Goal: Information Seeking & Learning: Learn about a topic

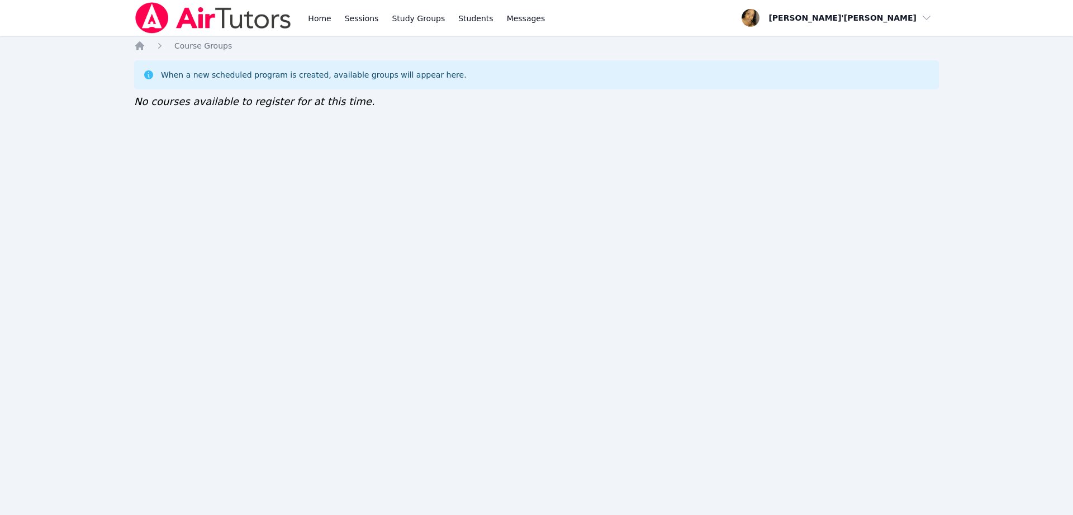
click at [151, 18] on img at bounding box center [213, 17] width 158 height 31
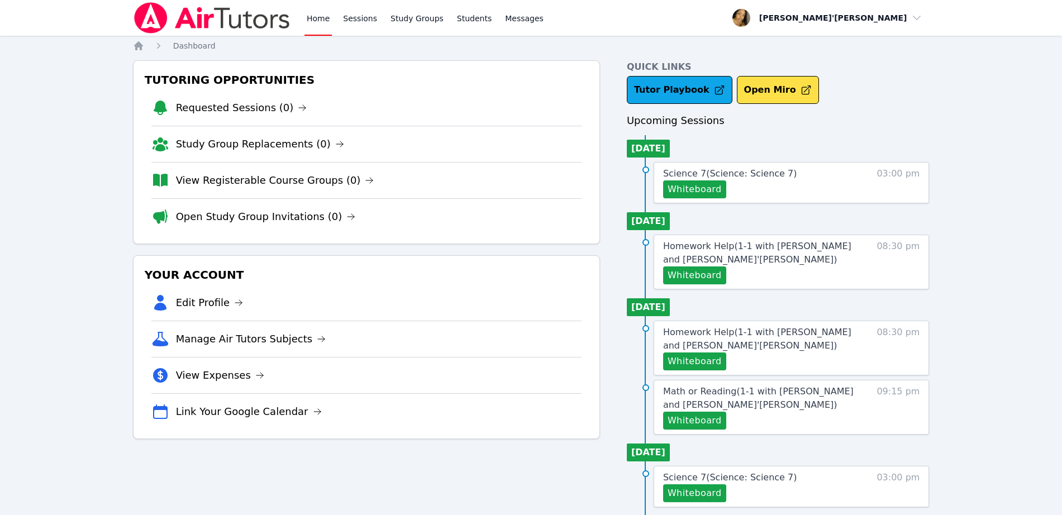
click at [151, 18] on img at bounding box center [212, 17] width 158 height 31
click at [717, 169] on span "Science 7 ( Science: Science 7 )" at bounding box center [730, 173] width 134 height 11
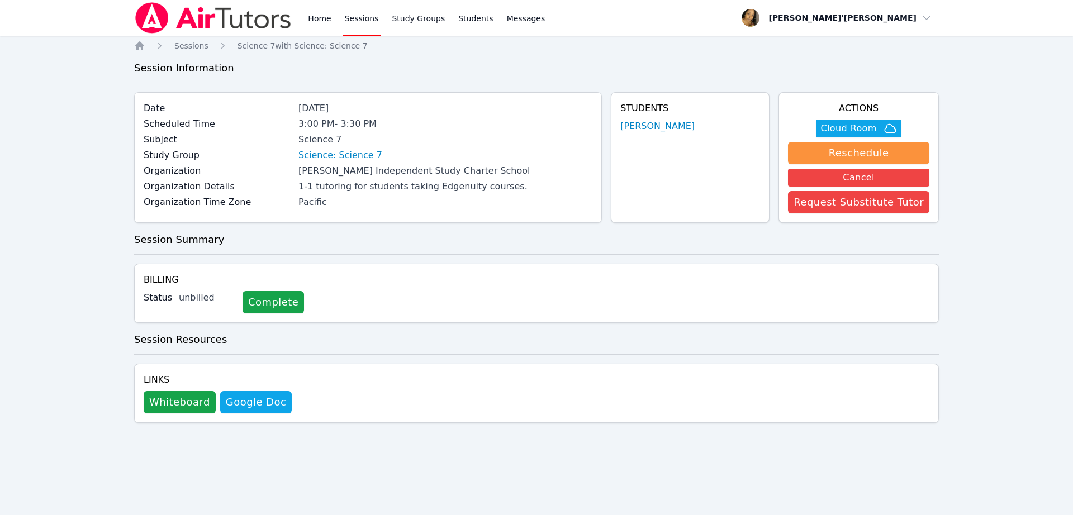
click at [667, 128] on link "[PERSON_NAME]" at bounding box center [657, 126] width 74 height 13
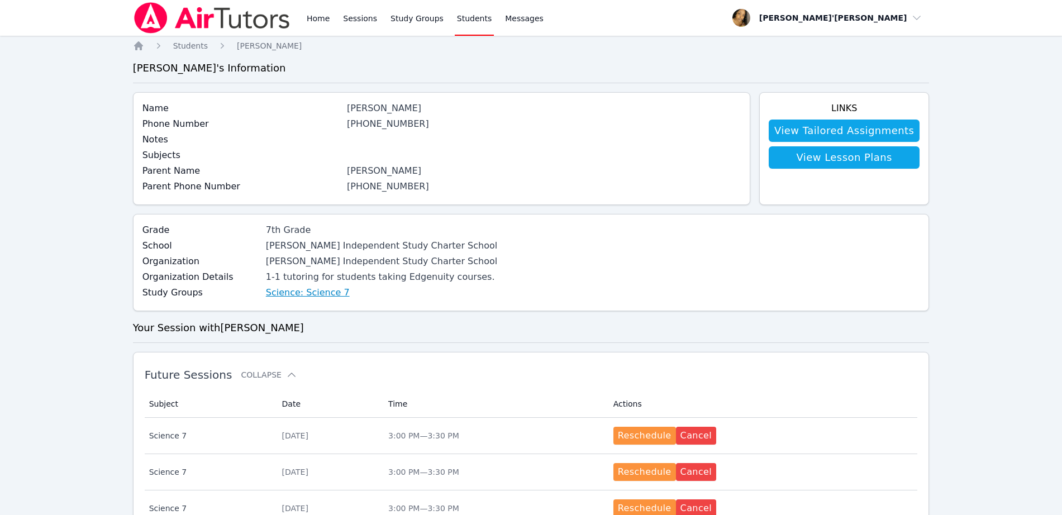
click at [282, 290] on link "Science: Science 7" at bounding box center [308, 292] width 84 height 13
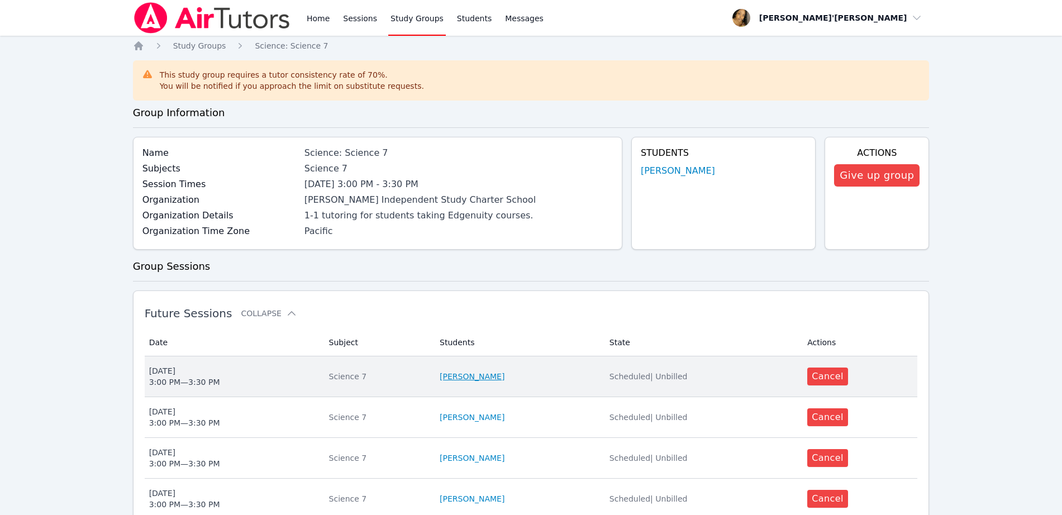
click at [487, 378] on link "[PERSON_NAME]" at bounding box center [472, 376] width 65 height 11
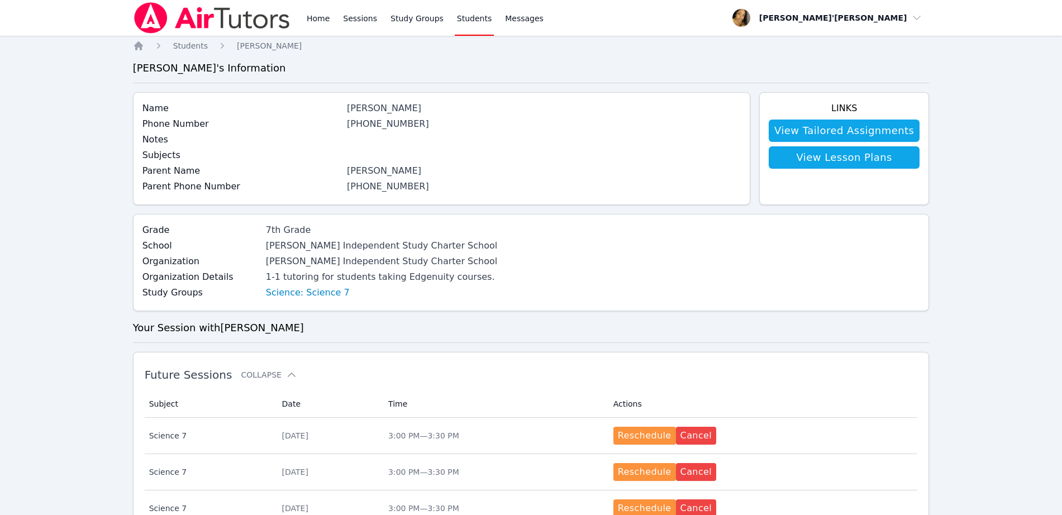
click at [792, 319] on div "Home Students [PERSON_NAME] [PERSON_NAME] 's Information Name [PERSON_NAME] Pho…" at bounding box center [531, 504] width 797 height 928
click at [817, 150] on link "View Lesson Plans" at bounding box center [844, 157] width 151 height 22
click at [786, 135] on link "View Tailored Assignments" at bounding box center [844, 131] width 151 height 22
click at [323, 17] on link "Home" at bounding box center [318, 18] width 27 height 36
